Goal: Task Accomplishment & Management: Use online tool/utility

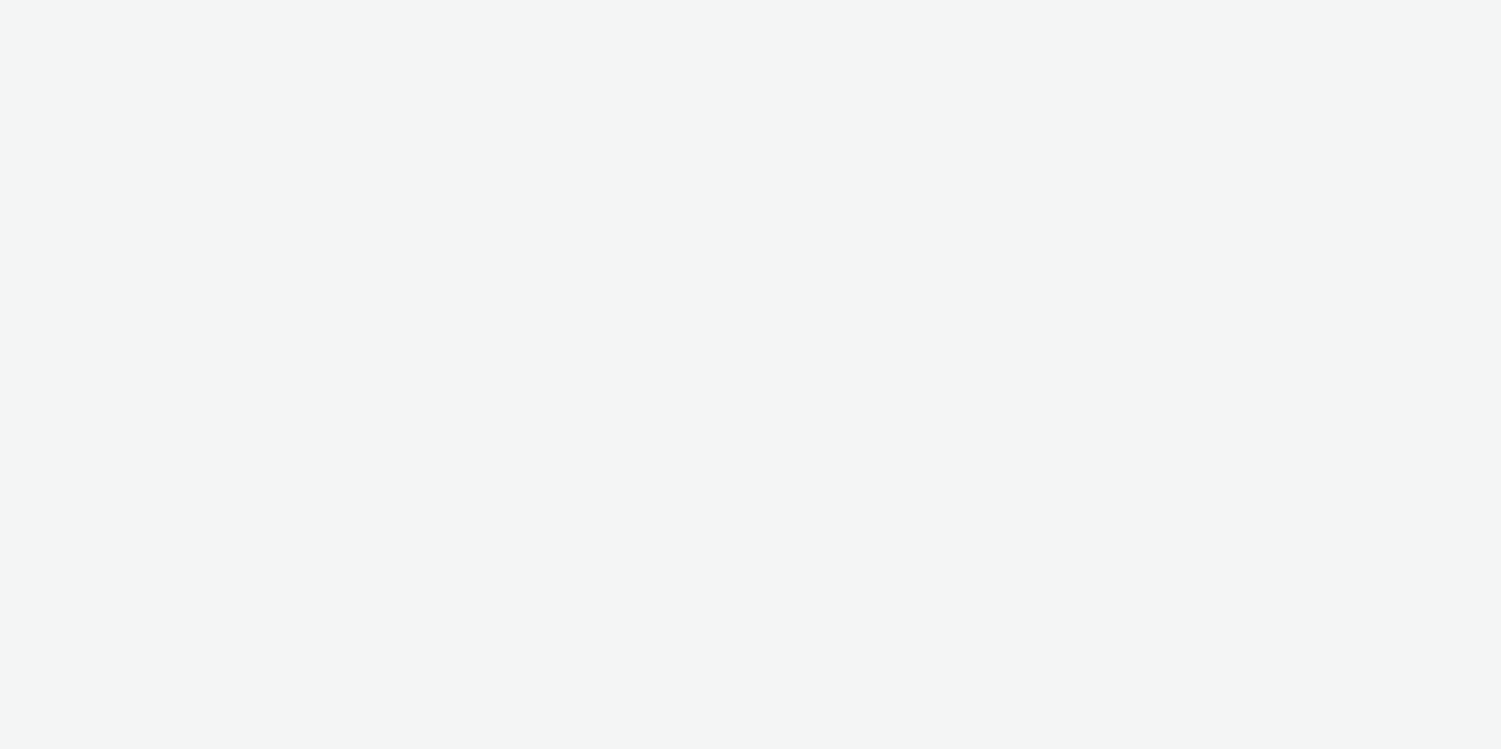
select select "491a0746-e20e-4106-832b-22d0456ef05d"
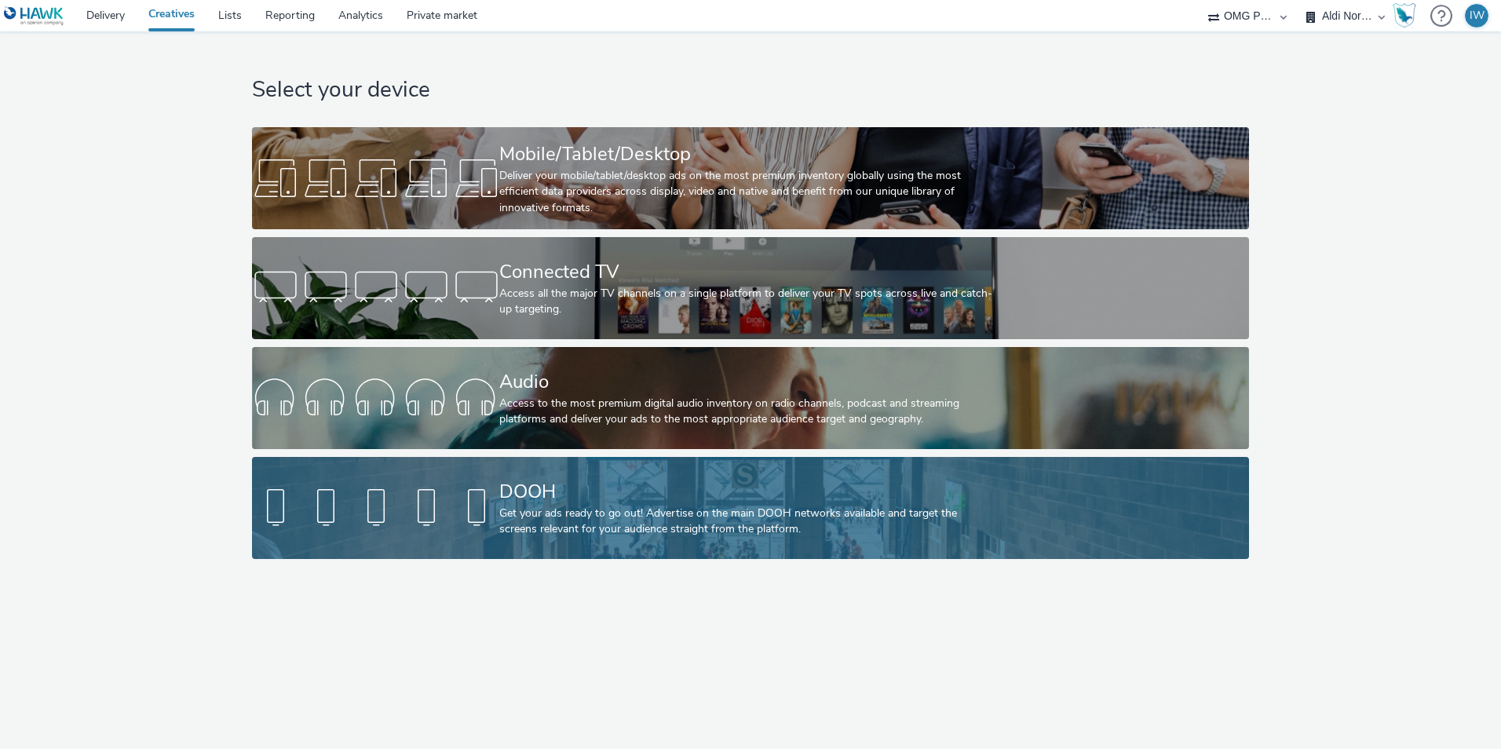
click at [601, 513] on div "Get your ads ready to go out! Advertise on the main DOOH networks available and…" at bounding box center [746, 522] width 495 height 32
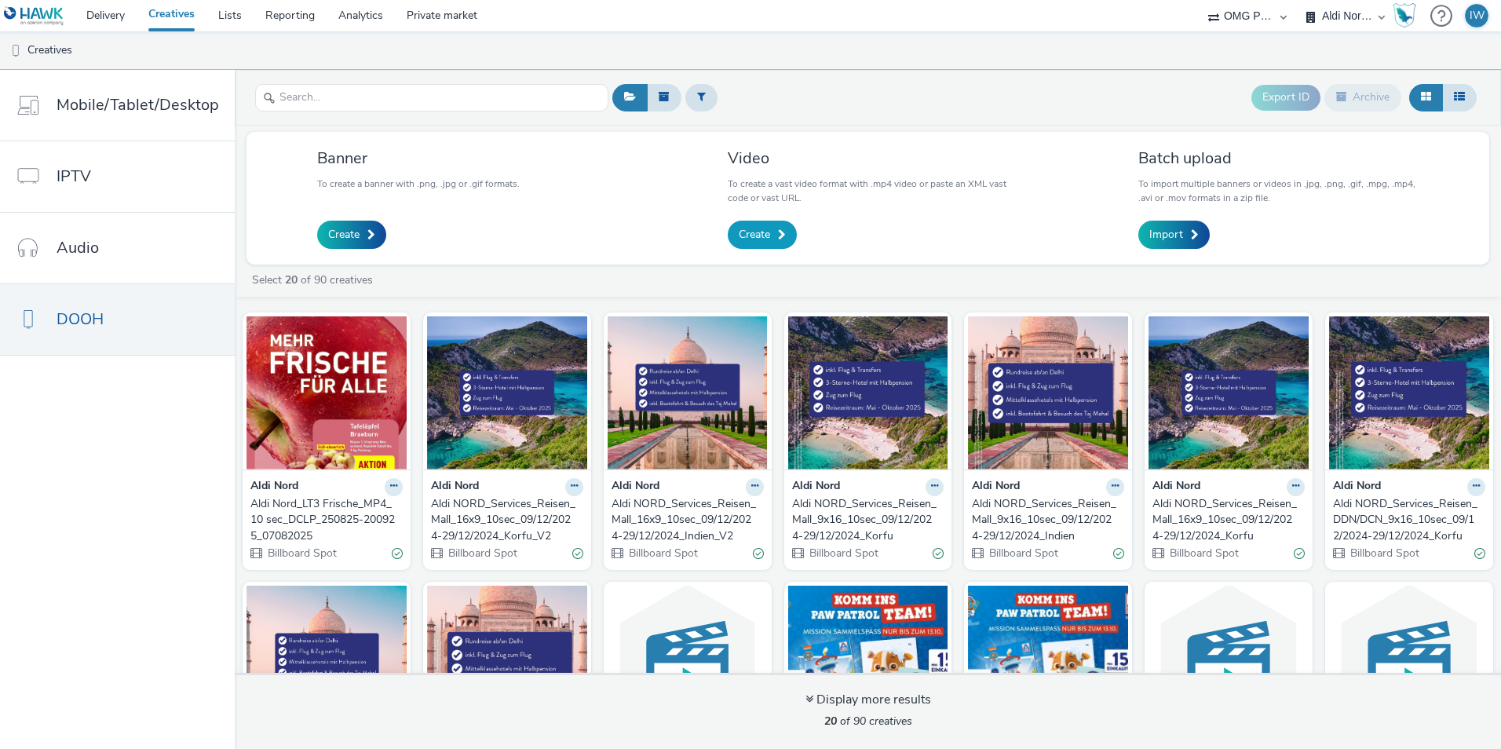
click at [746, 232] on span "Create" at bounding box center [754, 235] width 31 height 16
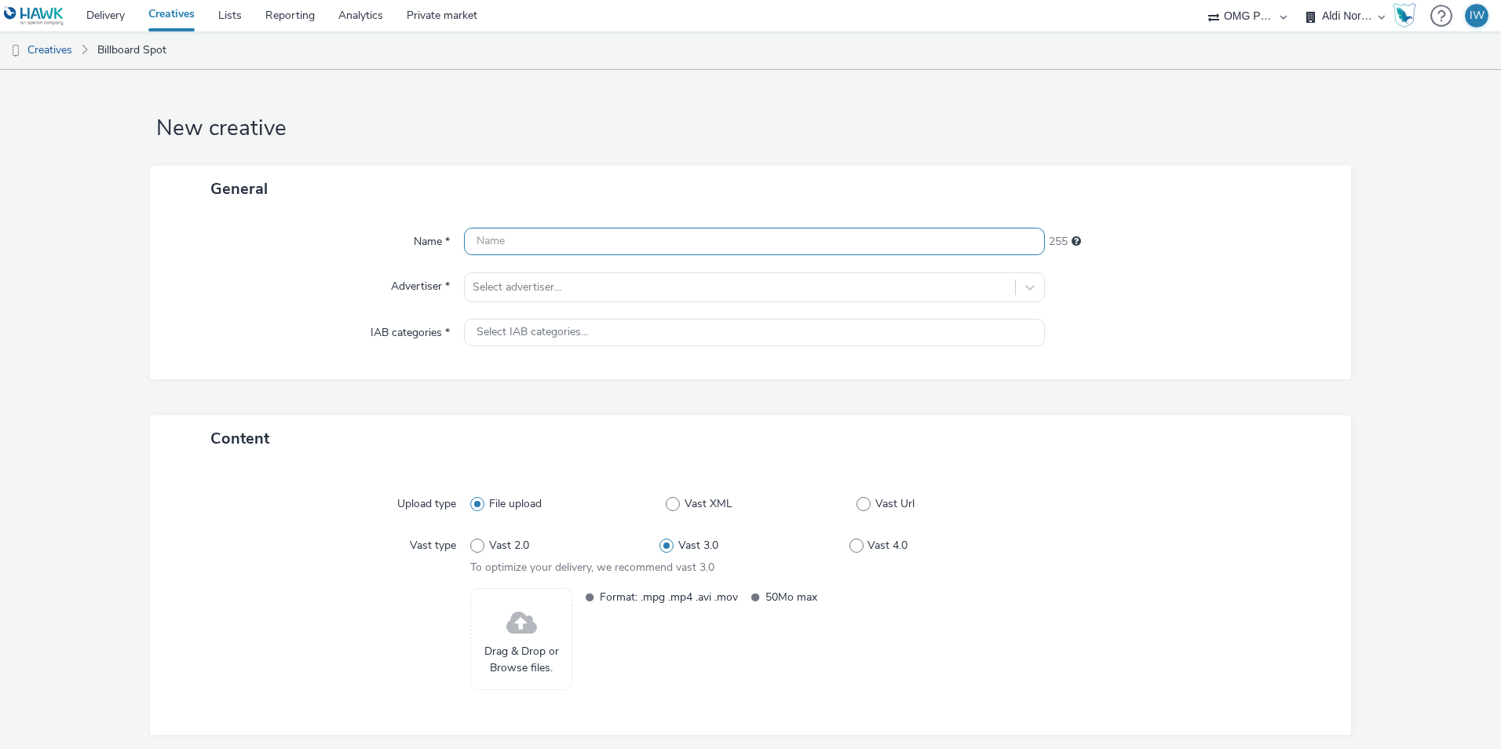
click at [568, 247] on input "text" at bounding box center [754, 241] width 581 height 27
paste input "Aldi Nord_LDR 2.0_MP4_10 sec_DCLP_010925-290925_26082025"
type input "Aldi Nord_LDR 2.0_MP4_10 sec_DCLP_010925-290925_26082025"
click at [555, 203] on div "General" at bounding box center [750, 189] width 1201 height 46
click at [574, 289] on div at bounding box center [740, 287] width 535 height 19
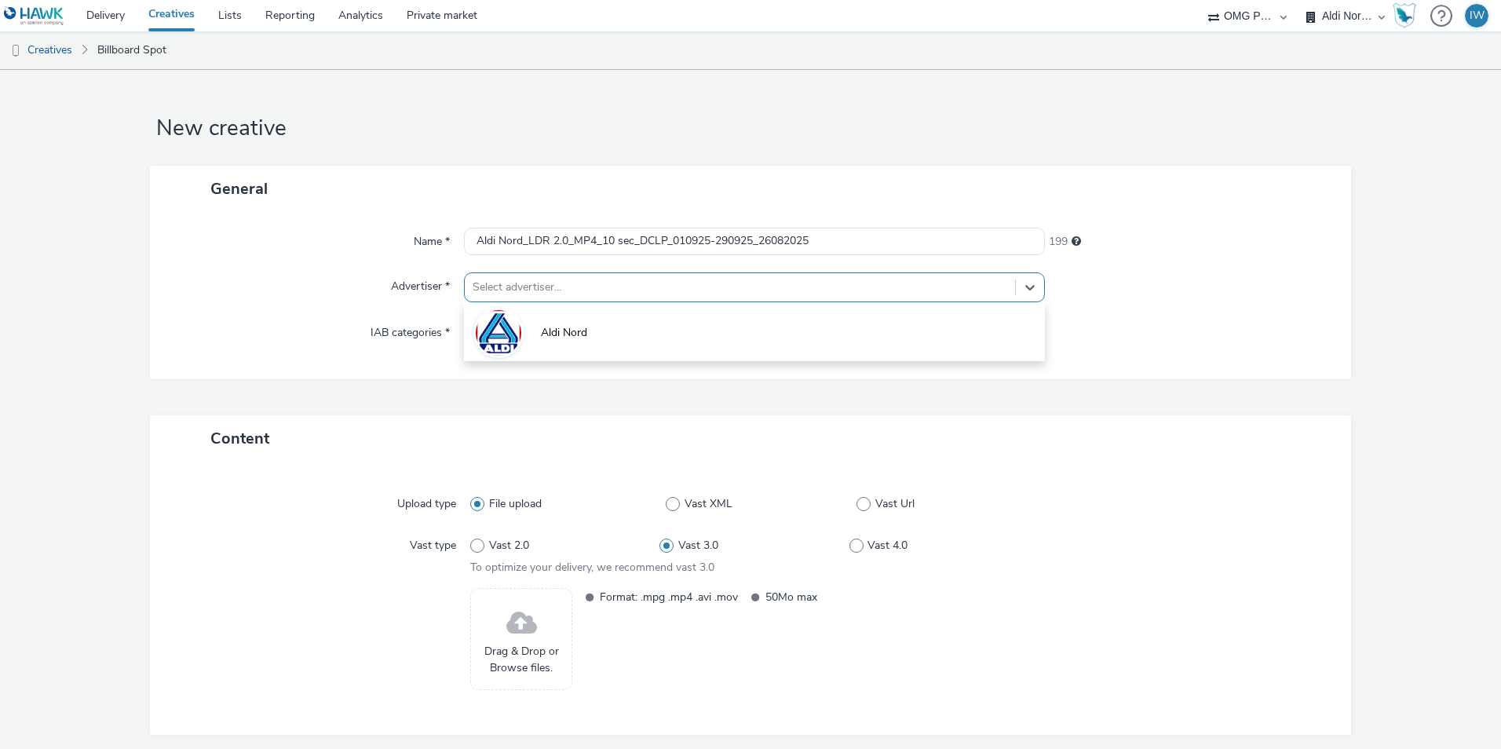
drag, startPoint x: 576, startPoint y: 320, endPoint x: 567, endPoint y: 329, distance: 12.2
click at [572, 325] on li "Aldi Nord" at bounding box center [754, 331] width 581 height 53
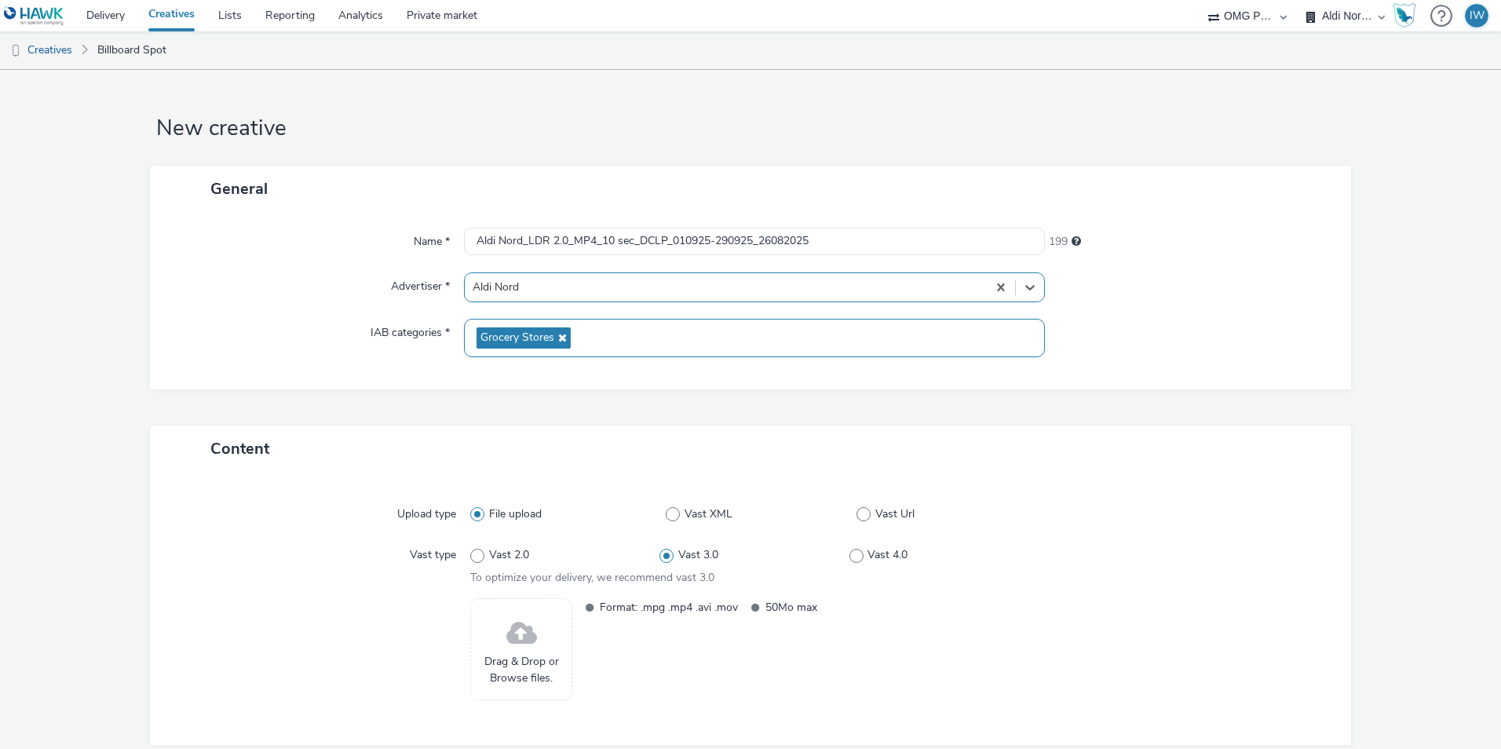
click at [568, 329] on div "Grocery Stores" at bounding box center [754, 338] width 581 height 38
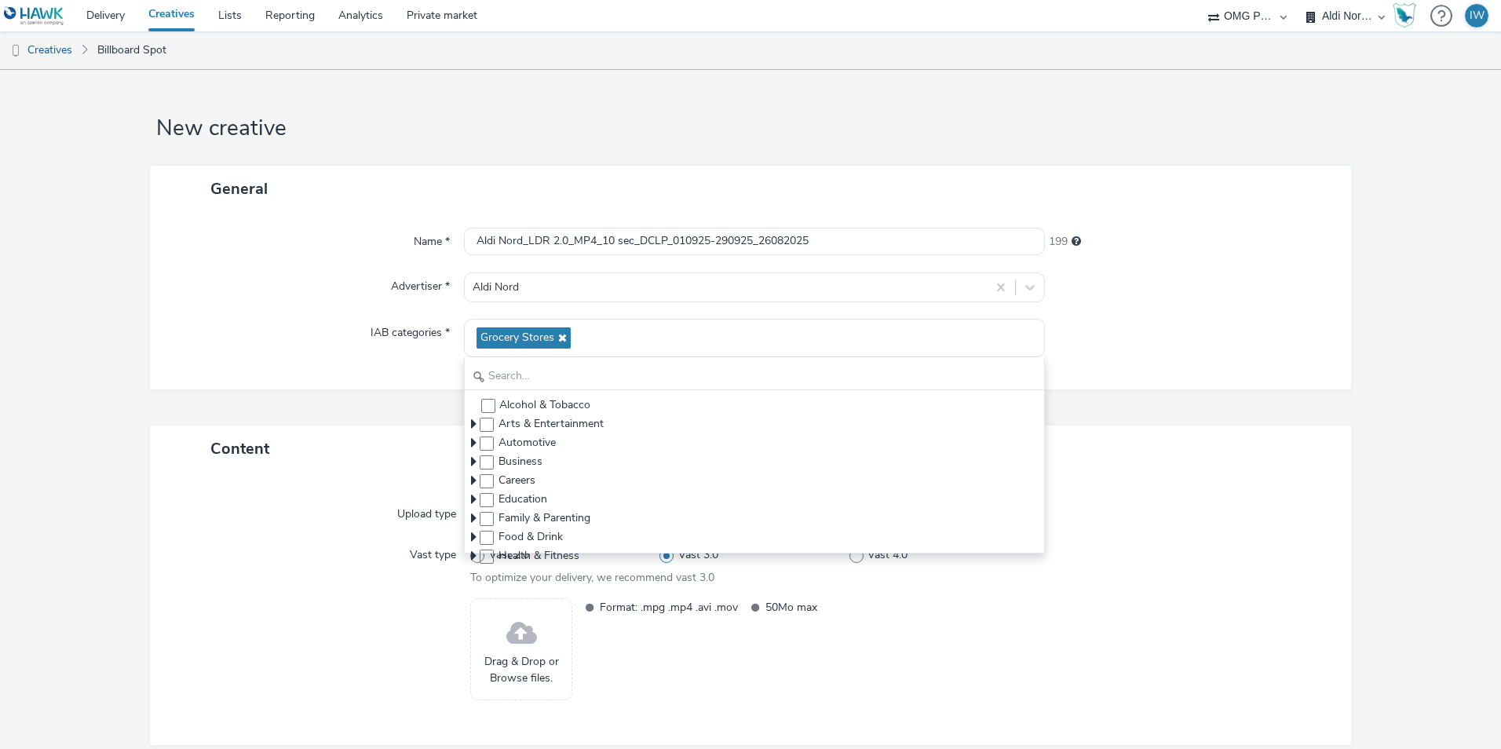
click at [342, 313] on div "Name * Aldi Nord_LDR 2.0_MP4_10 sec_DCLP_010925-290925_26082025 199 Advertiser …" at bounding box center [750, 300] width 1201 height 177
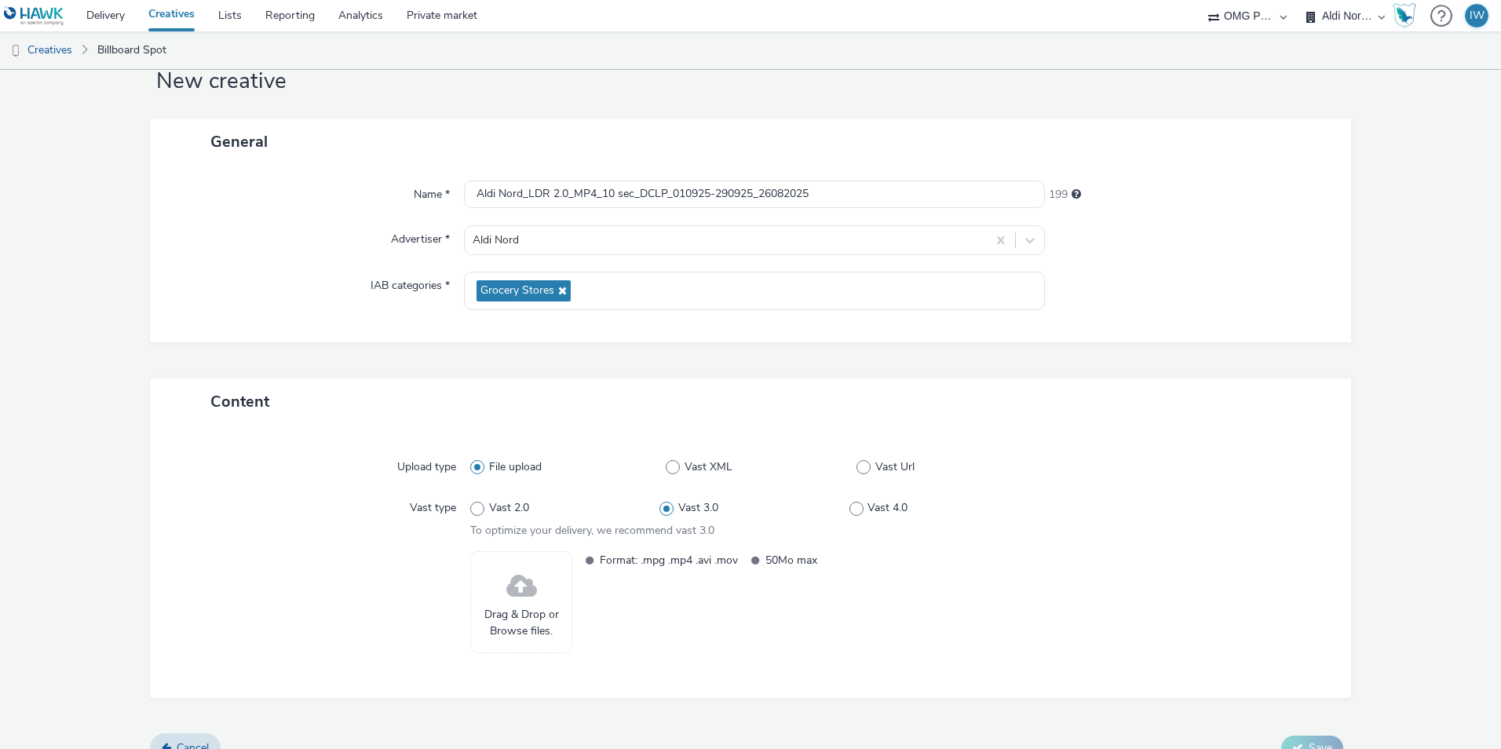
scroll to position [72, 0]
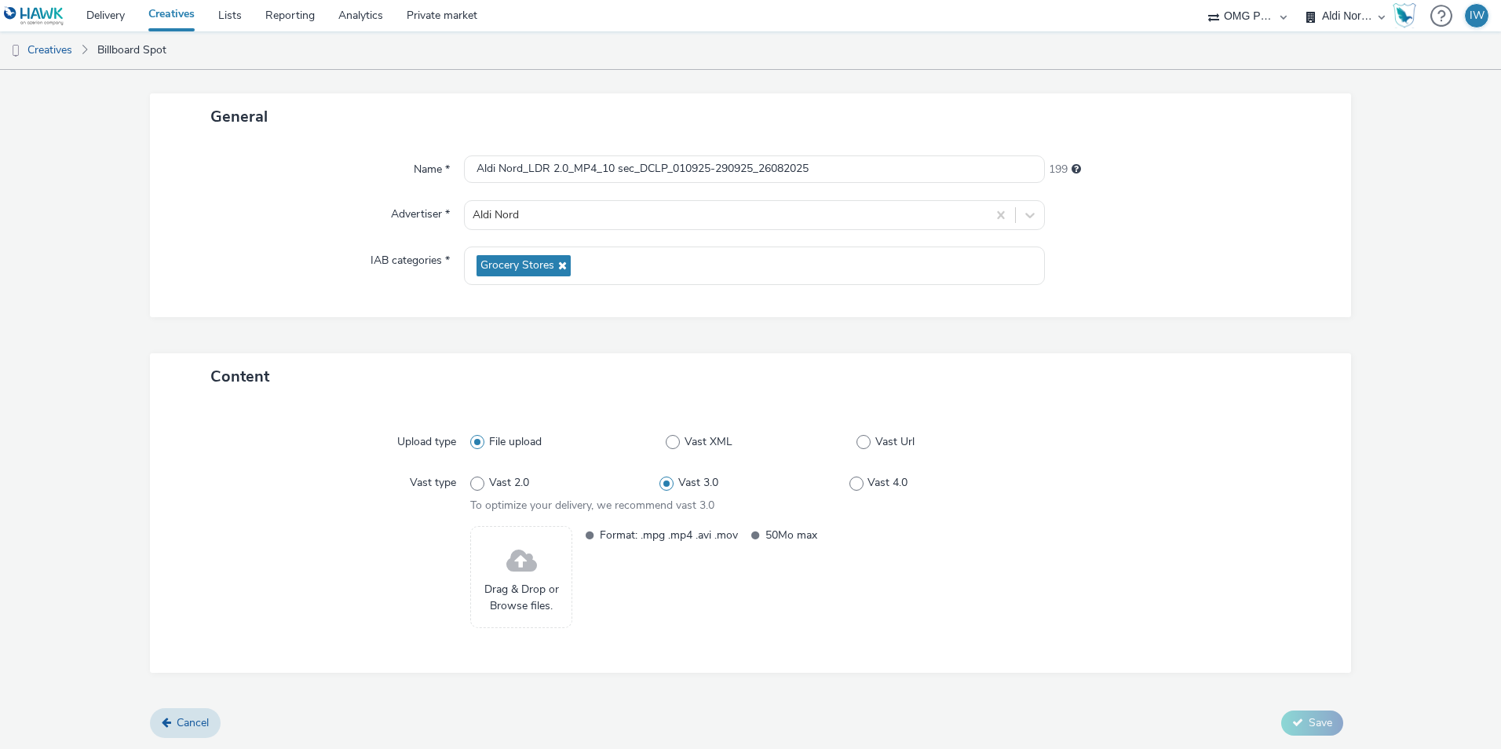
click at [521, 563] on span at bounding box center [521, 562] width 31 height 42
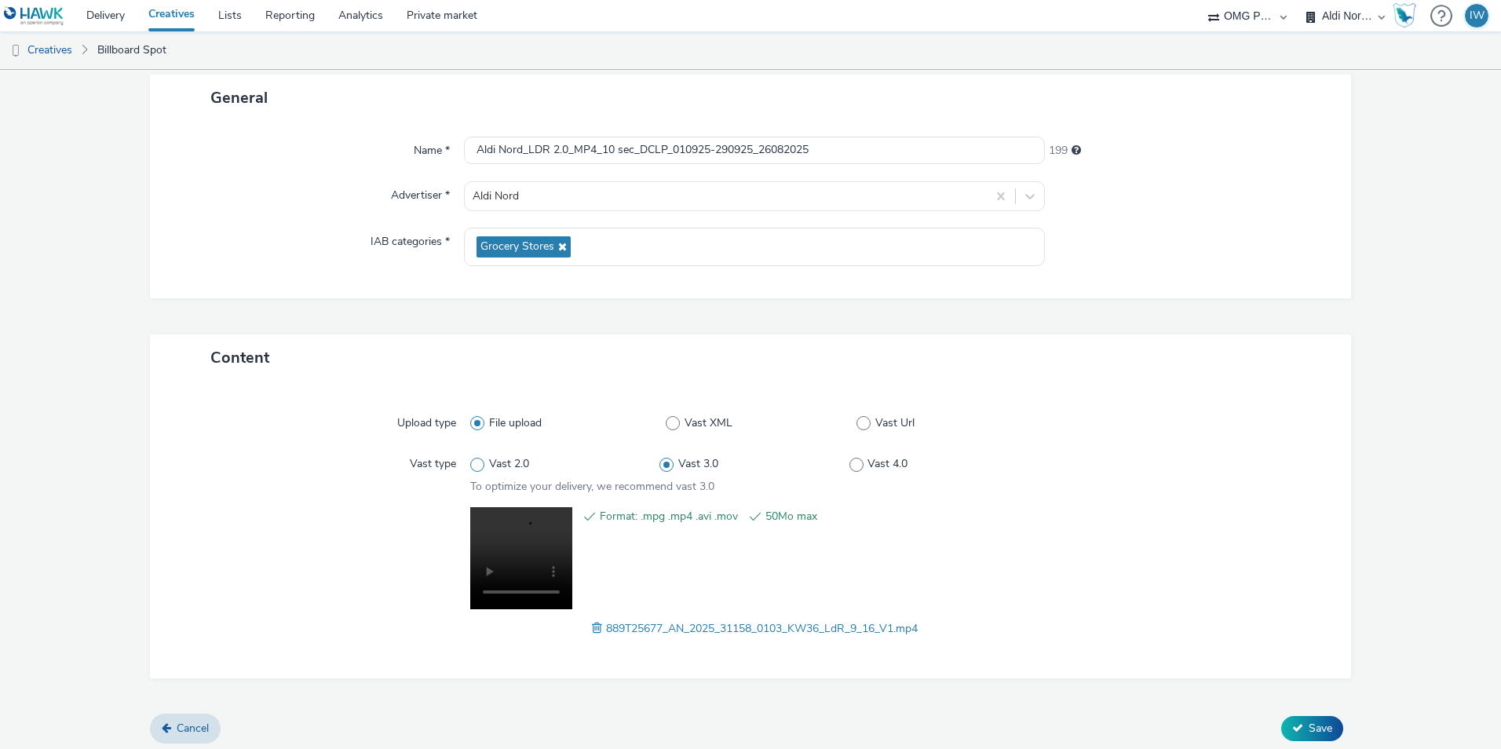
scroll to position [97, 0]
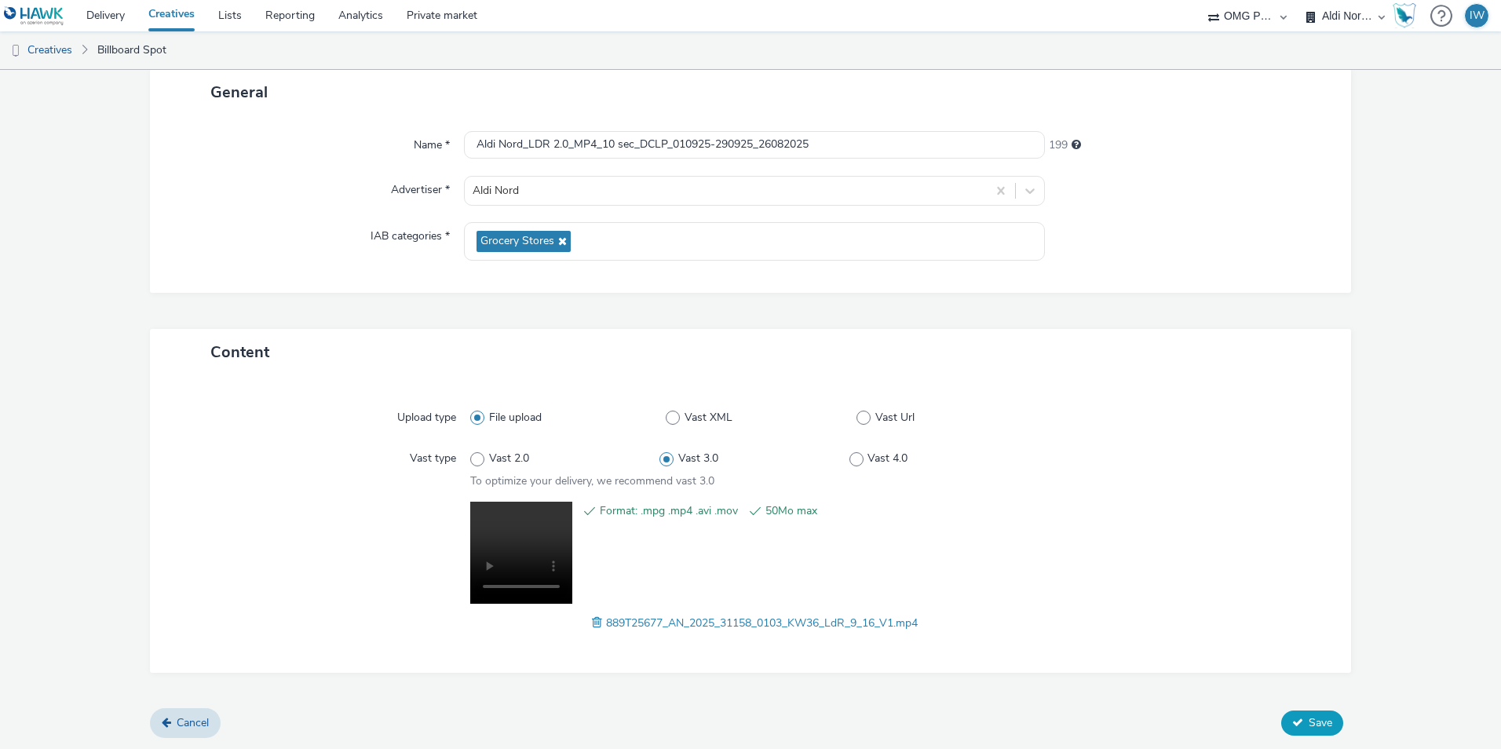
click at [1292, 722] on icon at bounding box center [1297, 722] width 11 height 11
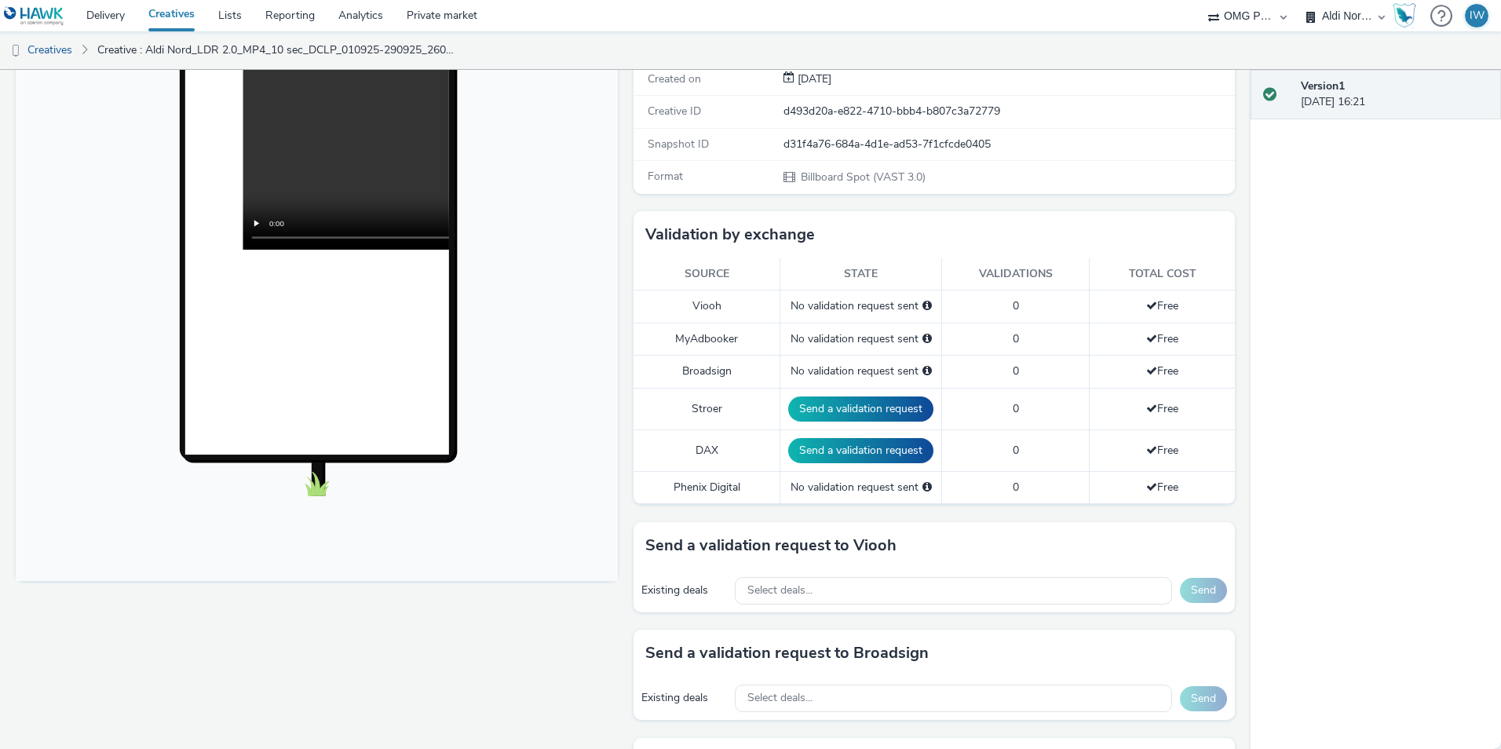
scroll to position [393, 0]
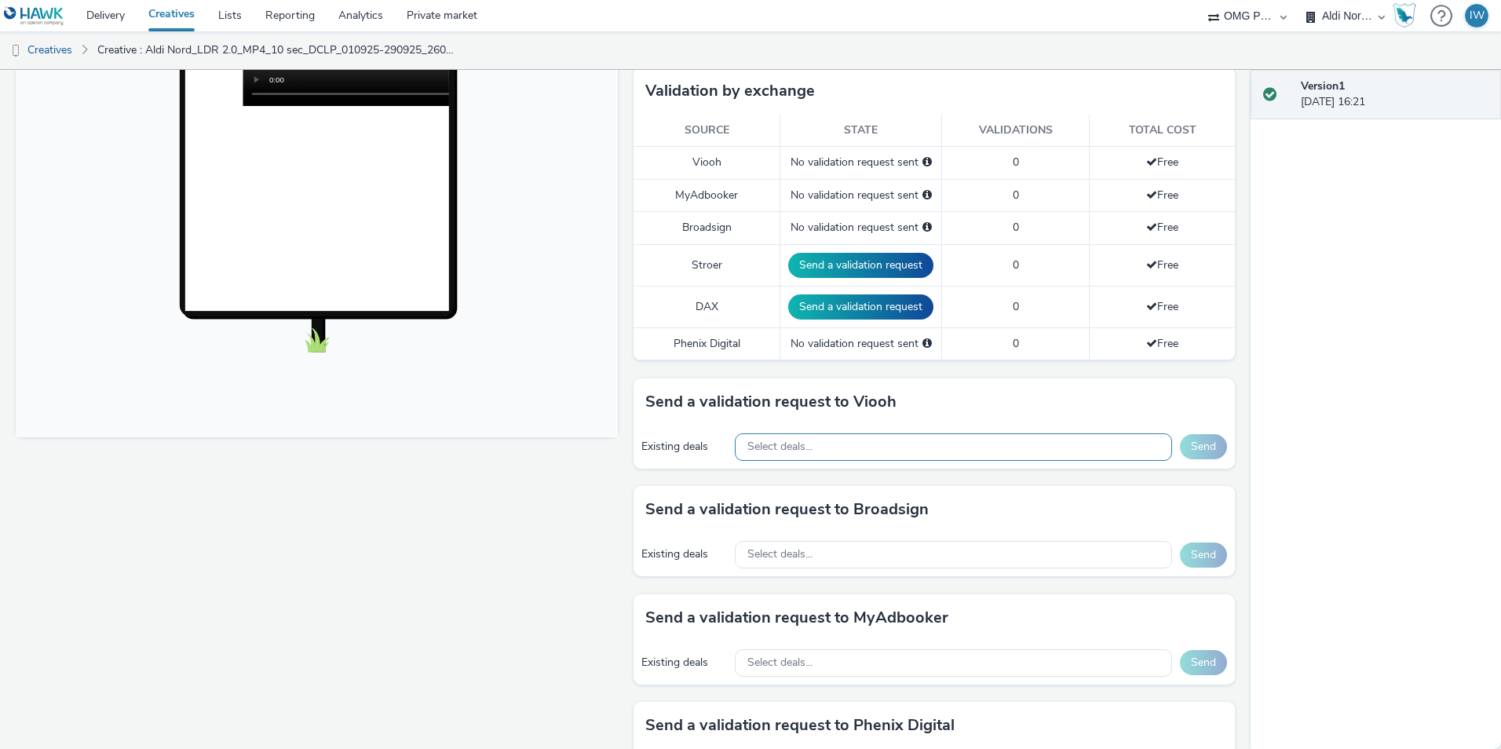
click at [813, 447] on div "Select deals..." at bounding box center [953, 446] width 437 height 27
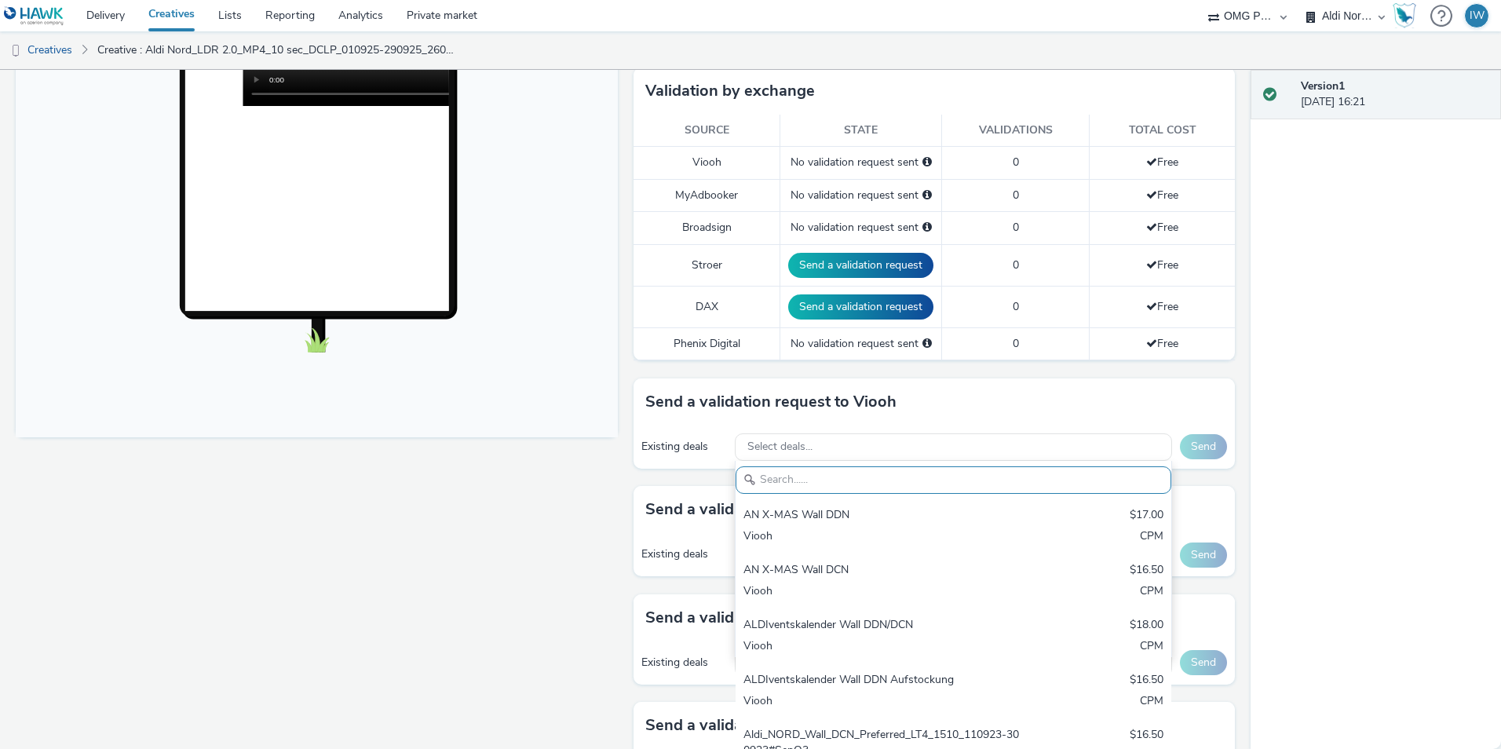
click at [782, 475] on input "text" at bounding box center [954, 479] width 436 height 27
paste input "VIOOH-JCDECAUX_DE-uJSKp0lwZU"
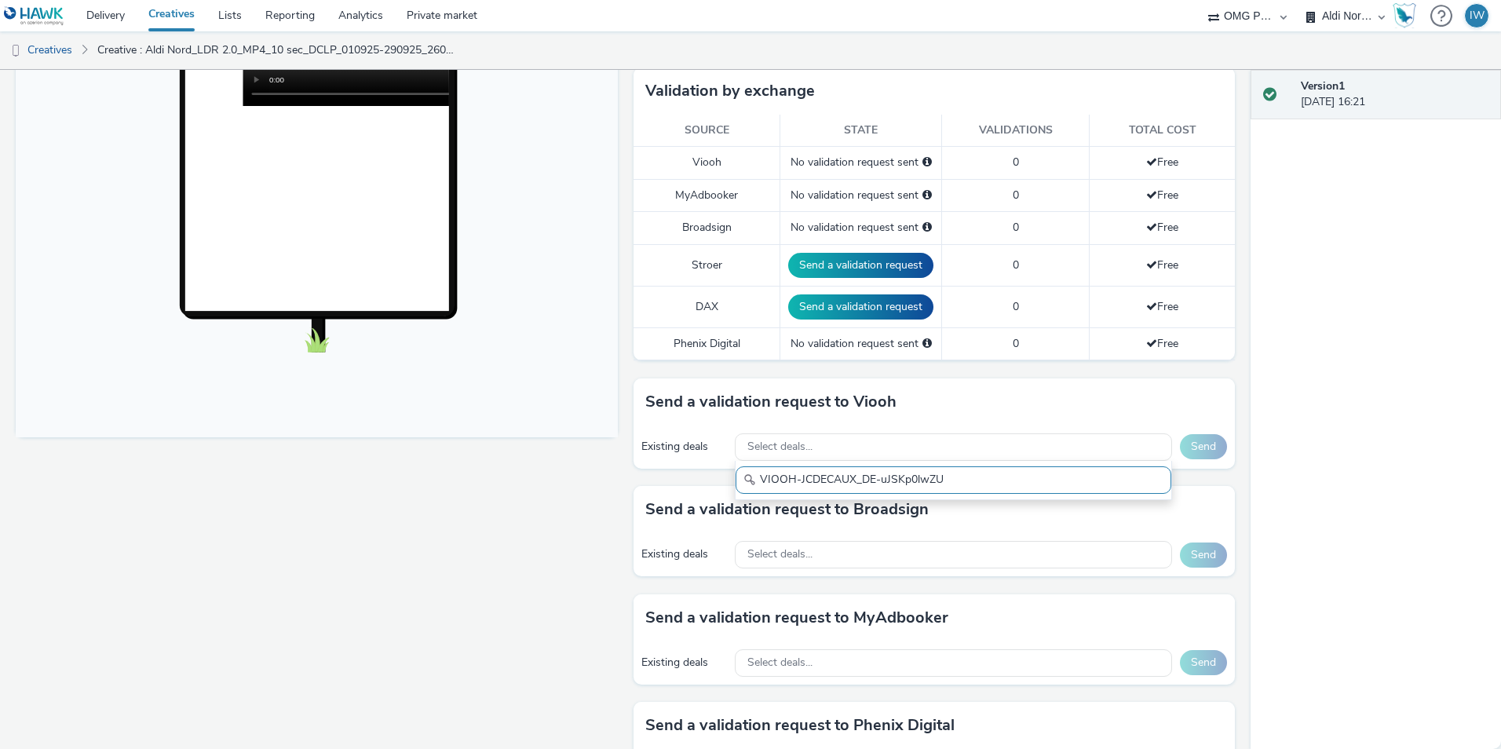
click at [780, 480] on input "VIOOH-JCDECAUX_DE-uJSKp0lwZU" at bounding box center [954, 479] width 436 height 27
type input "VIOOH-JCDECAUX_DE-uJSKp0lwZU"
click at [572, 477] on div "Fullscreen" at bounding box center [321, 463] width 610 height 1341
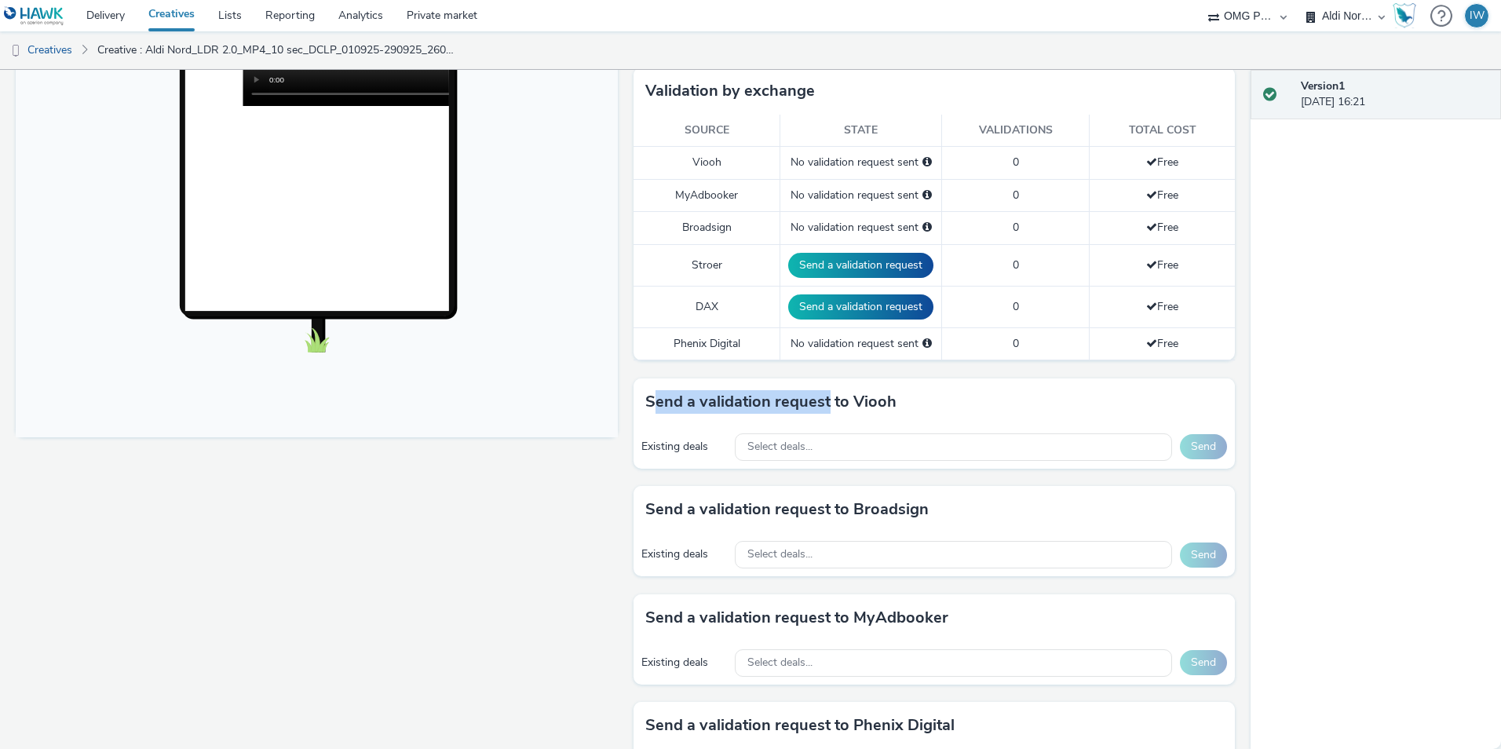
drag, startPoint x: 646, startPoint y: 403, endPoint x: 824, endPoint y: 416, distance: 178.0
click at [824, 416] on div "Send a validation request to Viooh" at bounding box center [935, 401] width 602 height 47
drag, startPoint x: 850, startPoint y: 401, endPoint x: 887, endPoint y: 406, distance: 38.0
click at [887, 406] on h3 "Send a validation request to Viooh" at bounding box center [770, 402] width 251 height 24
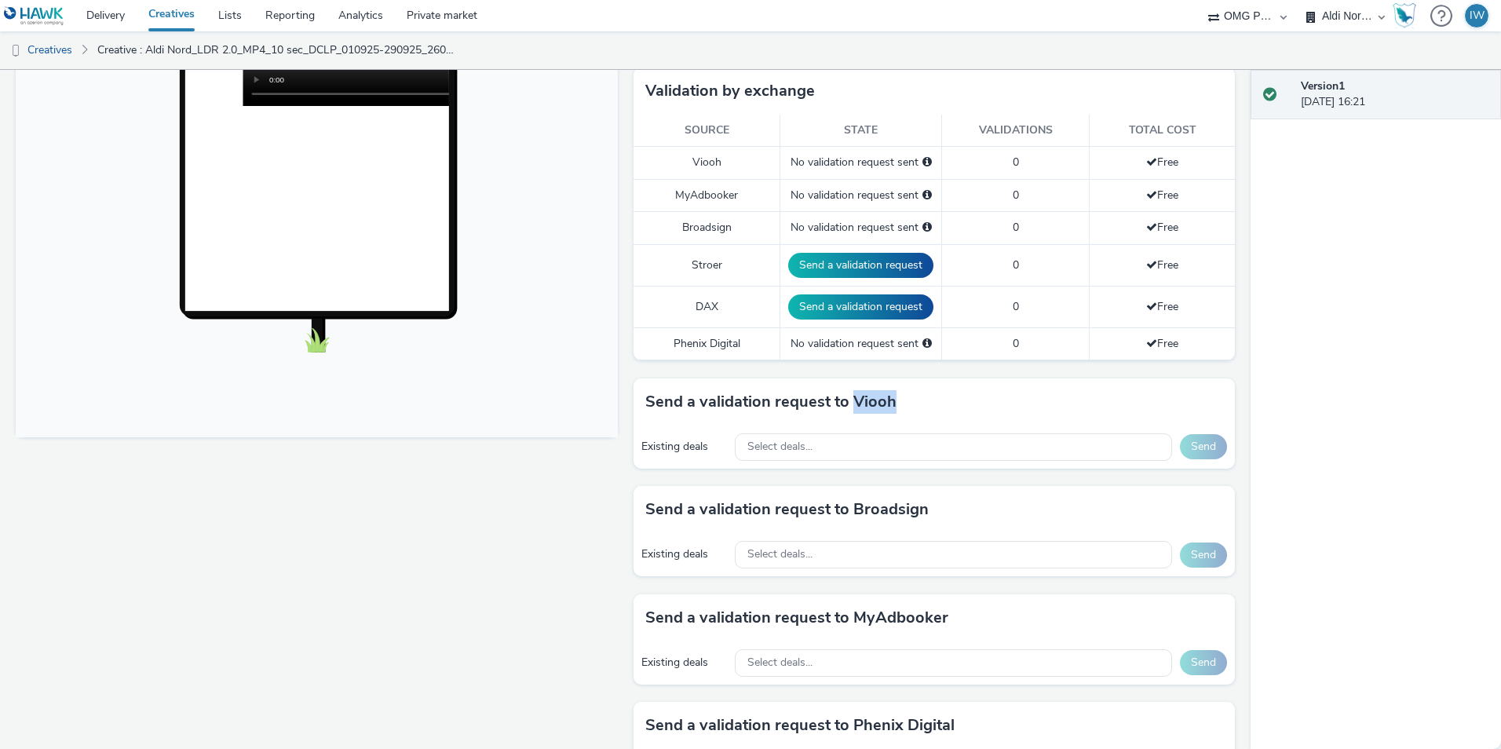
click at [888, 406] on h3 "Send a validation request to Viooh" at bounding box center [770, 402] width 251 height 24
click at [824, 454] on div "Select deals..." at bounding box center [953, 446] width 437 height 27
click at [807, 479] on input "text" at bounding box center [954, 479] width 436 height 27
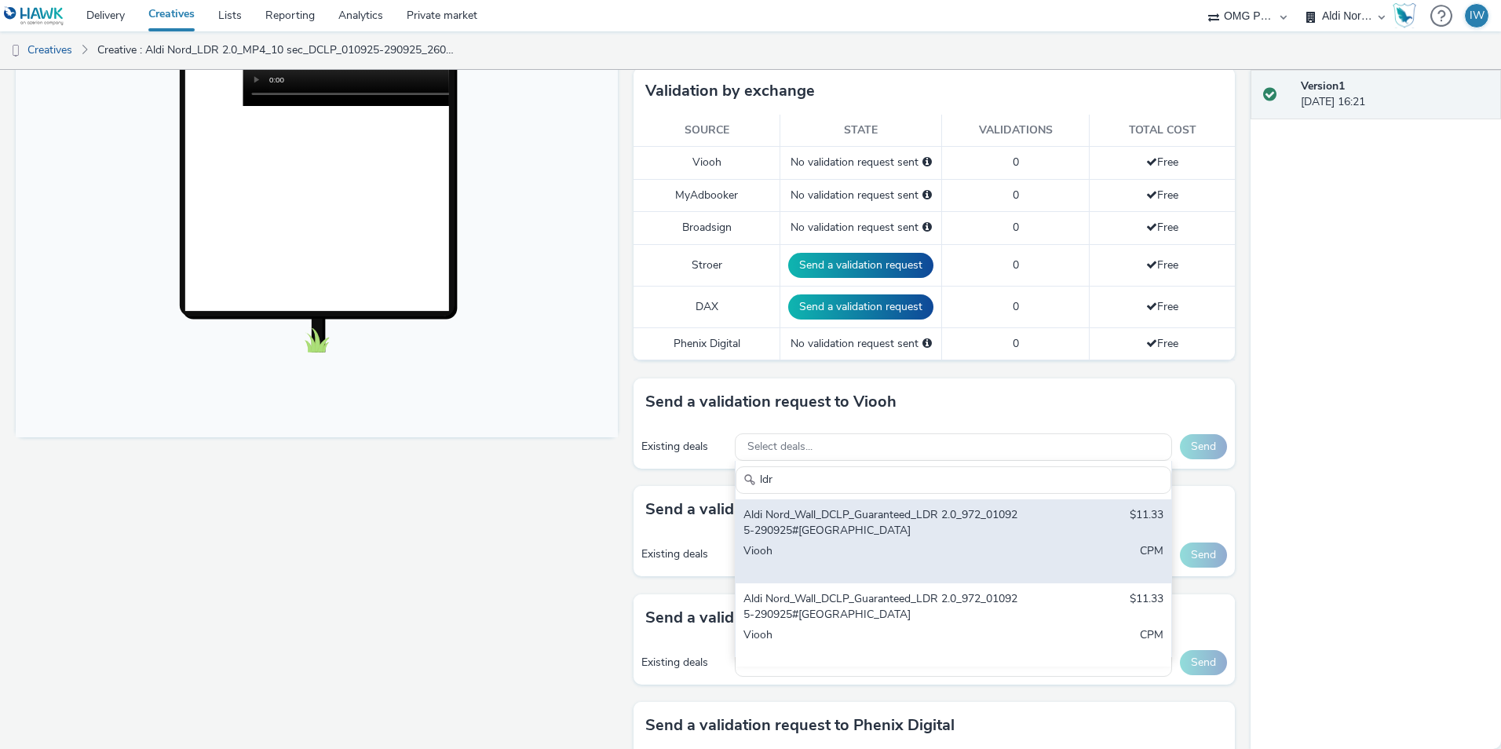
scroll to position [471, 0]
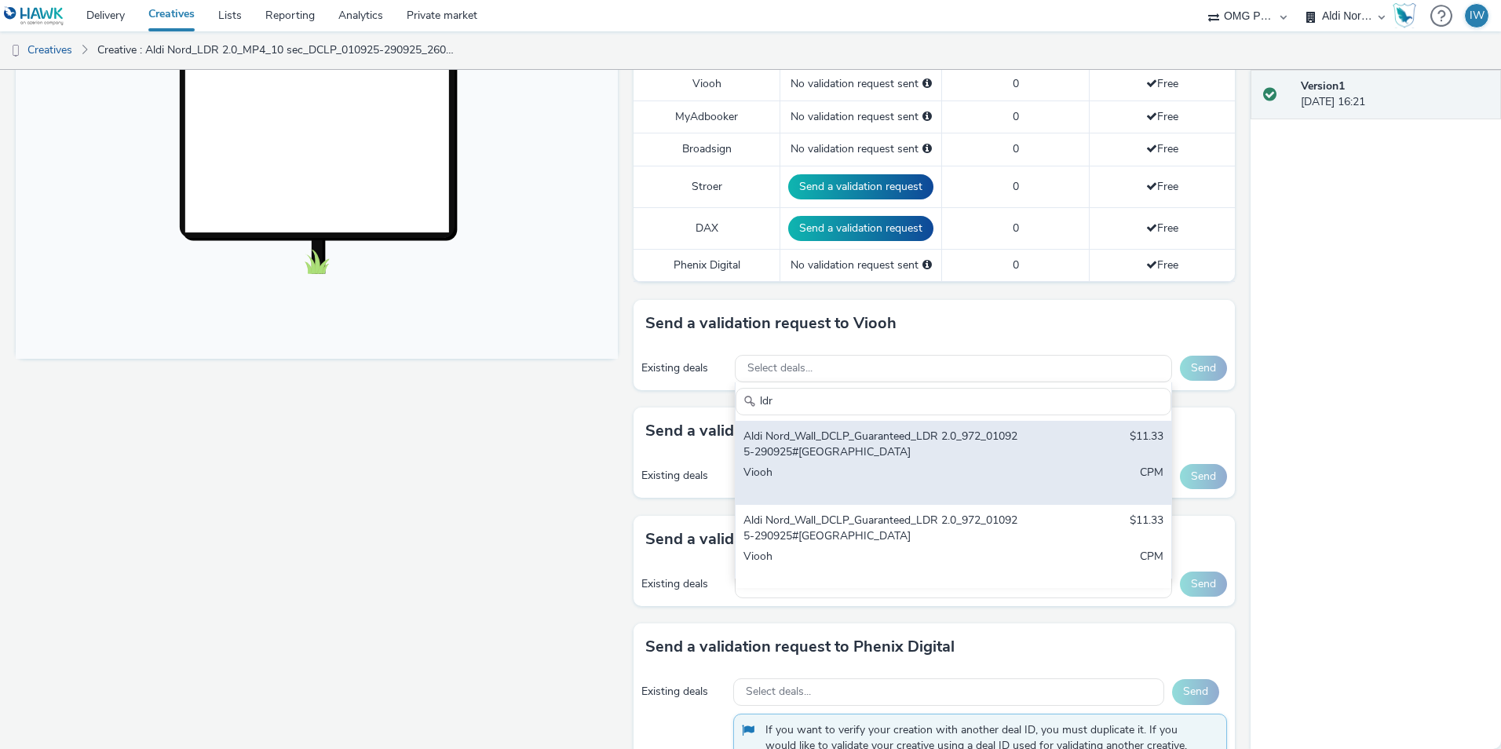
type input "ldr"
click at [801, 462] on div "Aldi Nord_Wall_DCLP_Guaranteed_LDR 2.0_972_010925-290925#[GEOGRAPHIC_DATA] $11.…" at bounding box center [954, 463] width 436 height 84
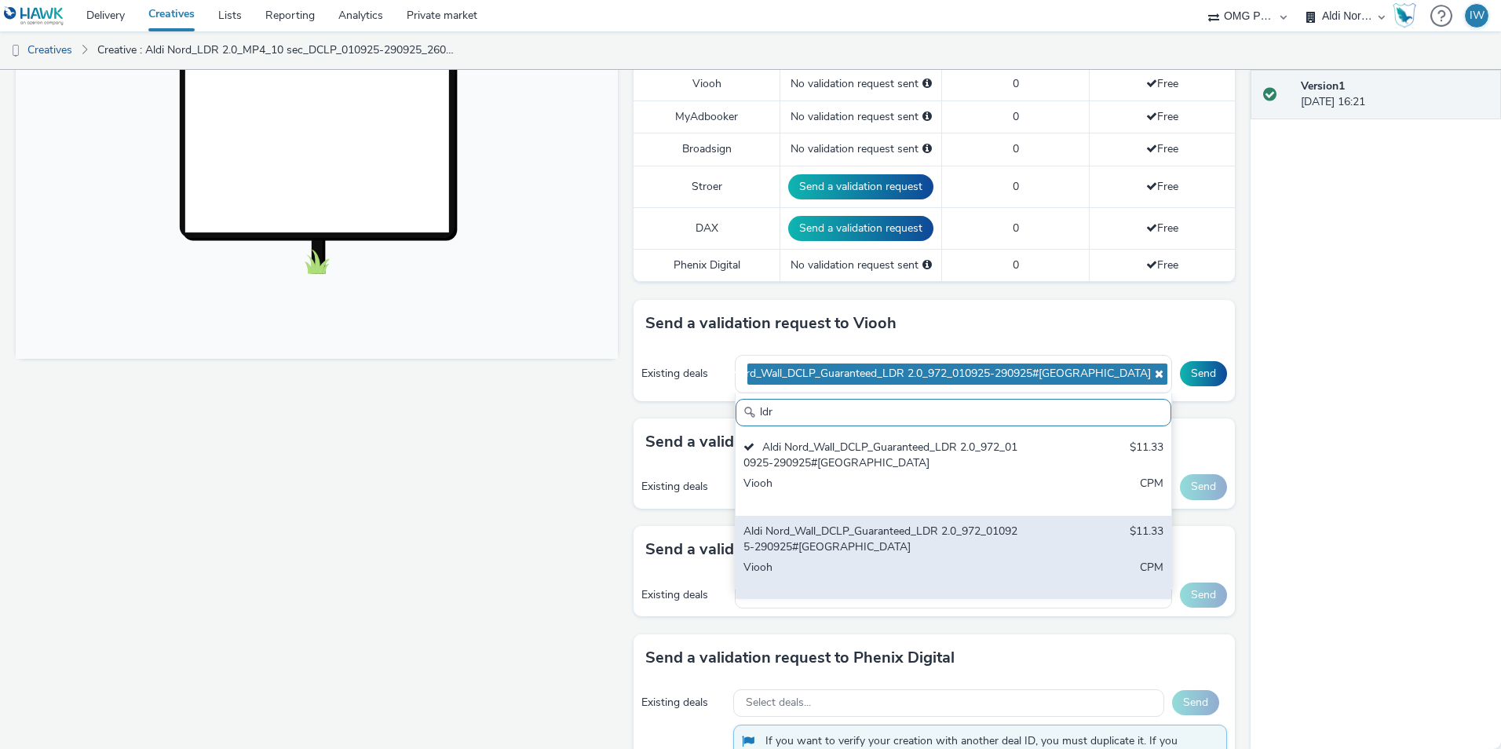
click at [824, 563] on div "Viooh" at bounding box center [882, 576] width 277 height 32
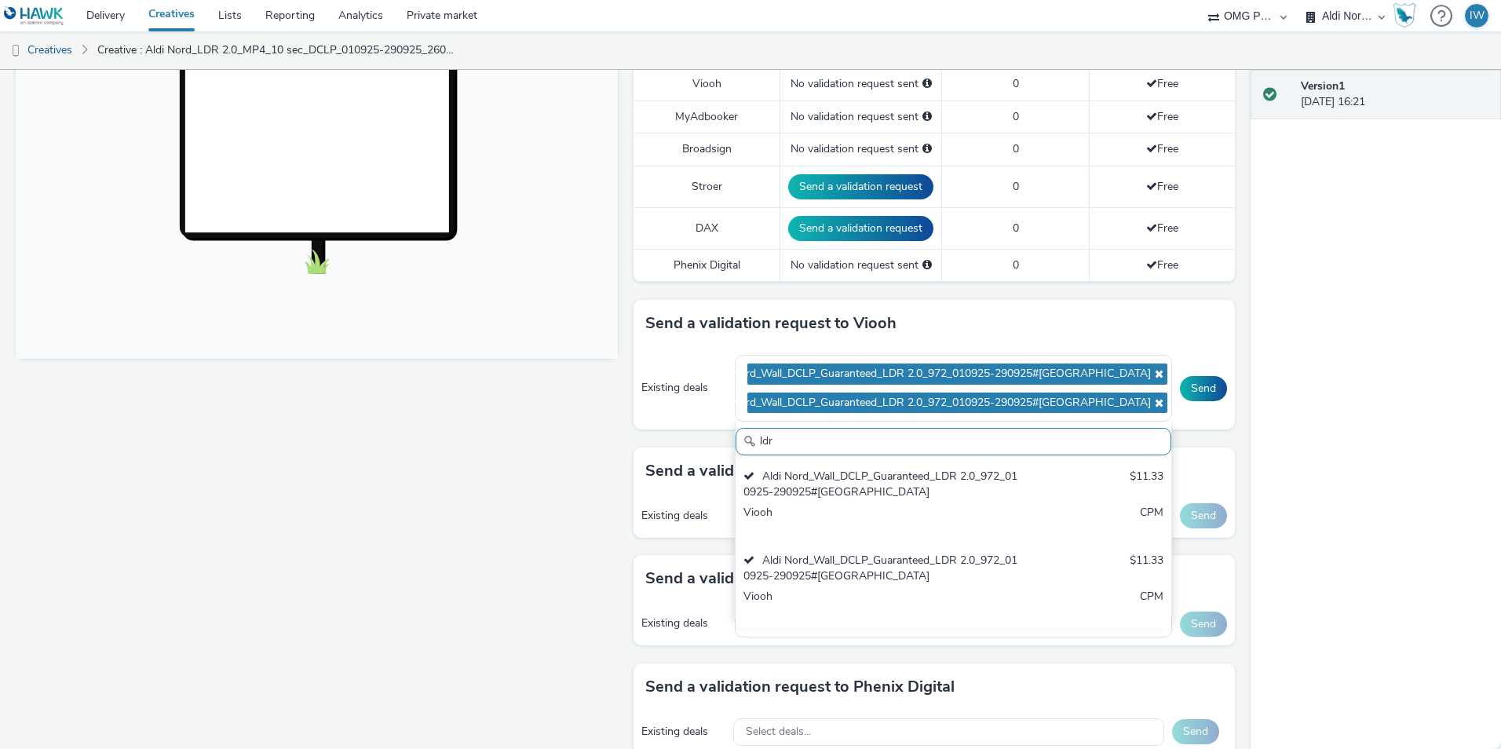
click at [535, 526] on div "Fullscreen" at bounding box center [321, 405] width 610 height 1381
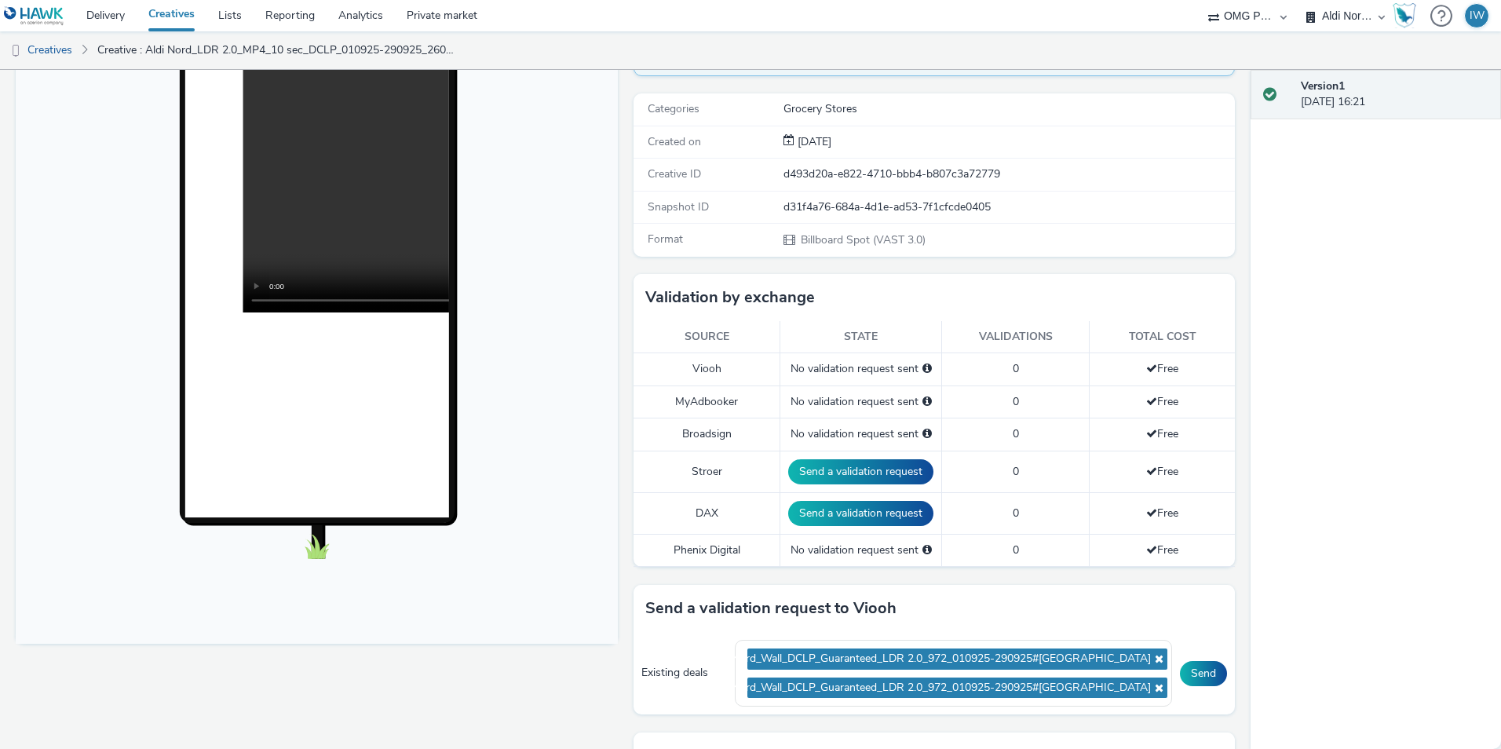
scroll to position [393, 0]
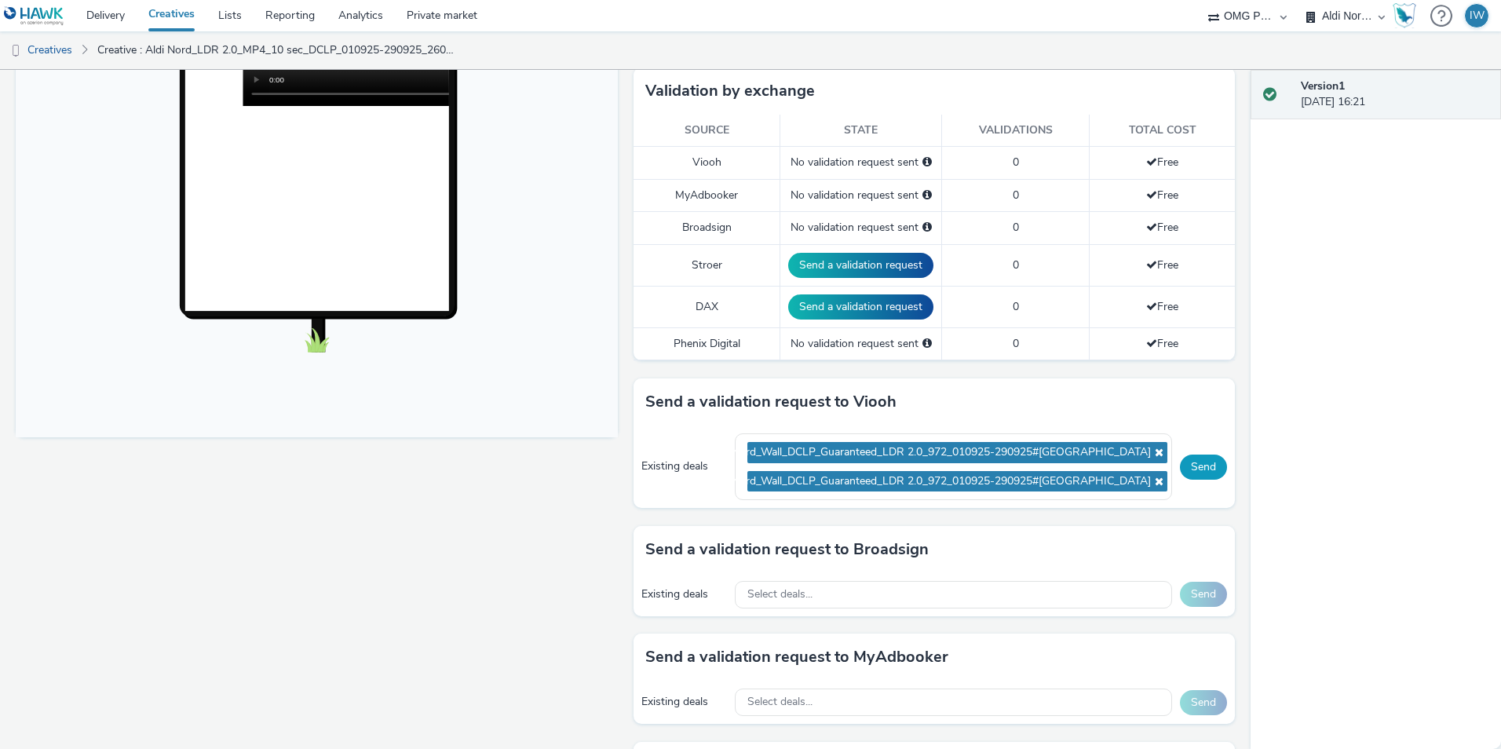
click at [1192, 467] on button "Send" at bounding box center [1203, 467] width 47 height 25
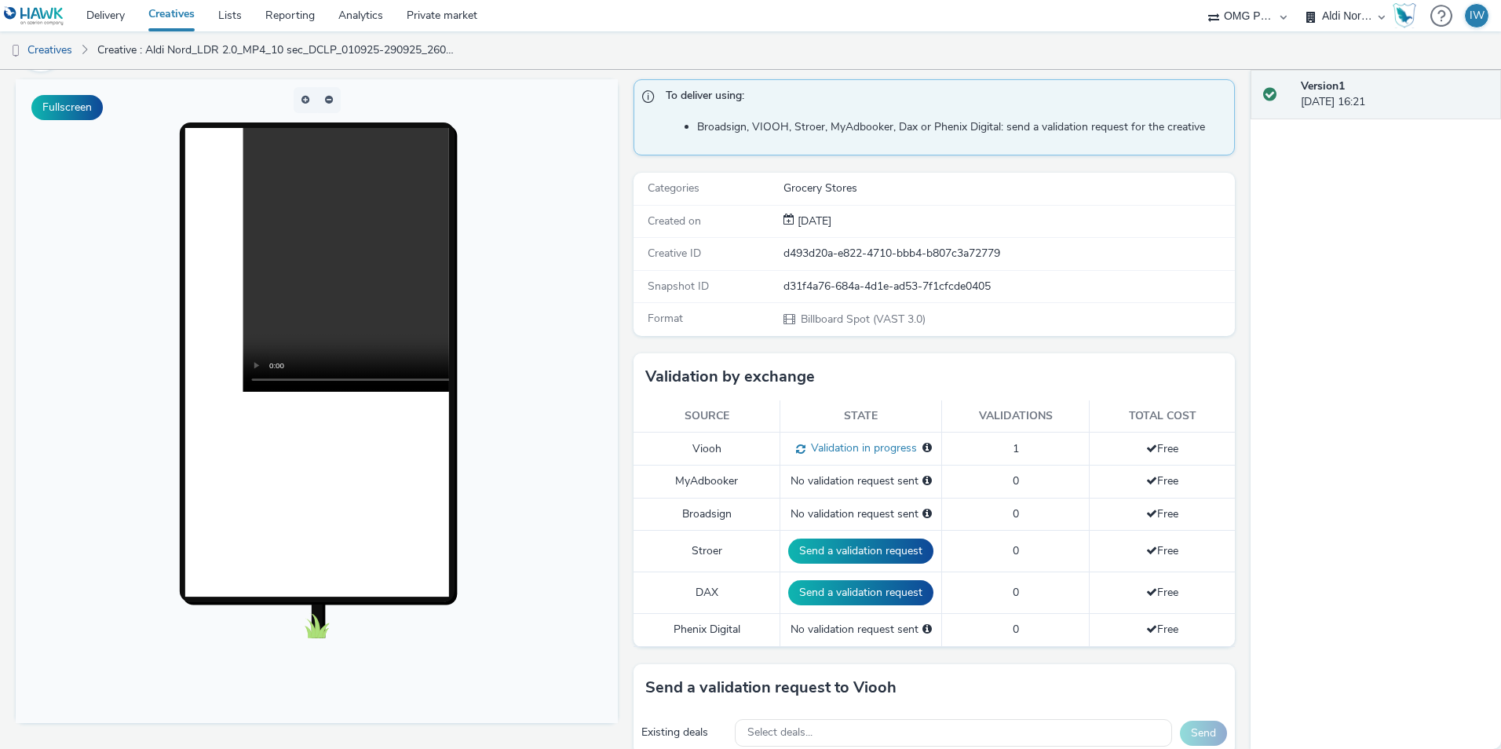
scroll to position [0, 0]
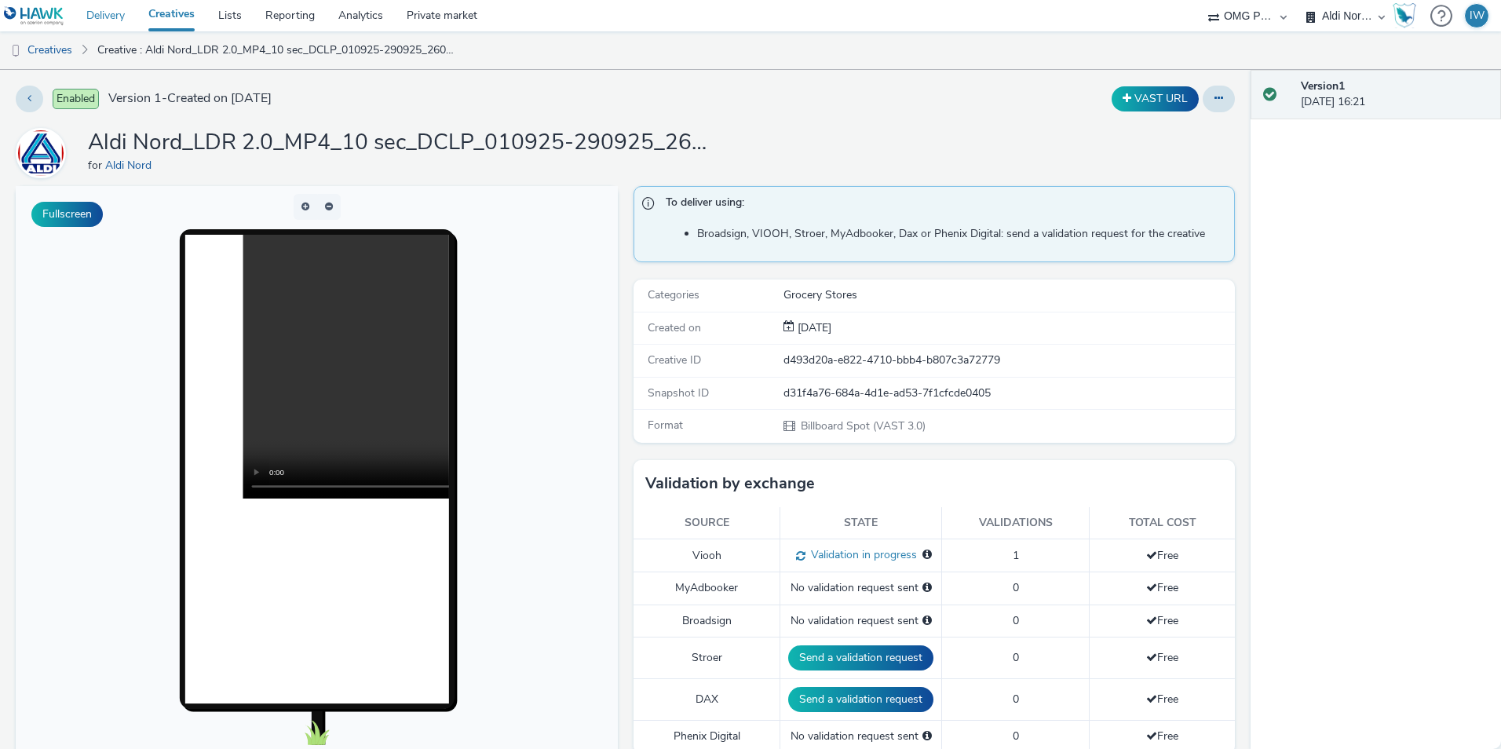
click at [109, 23] on link "Delivery" at bounding box center [106, 15] width 62 height 31
